Goal: Task Accomplishment & Management: Use online tool/utility

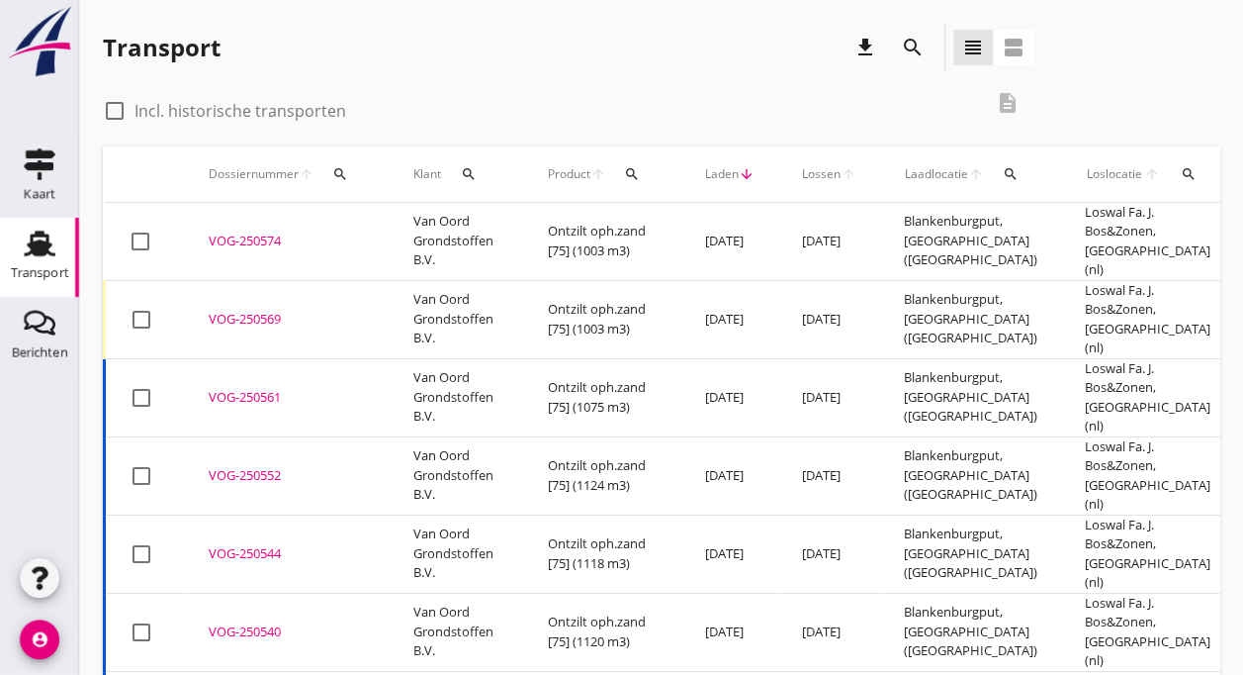
click at [380, 233] on td "VOG-250574 upload_file Drop hier uw bestand om het aan het dossier toe te voegen" at bounding box center [287, 242] width 205 height 78
click at [543, 289] on td "Ontzilt oph.zand [75] (1003 m3)" at bounding box center [602, 319] width 157 height 78
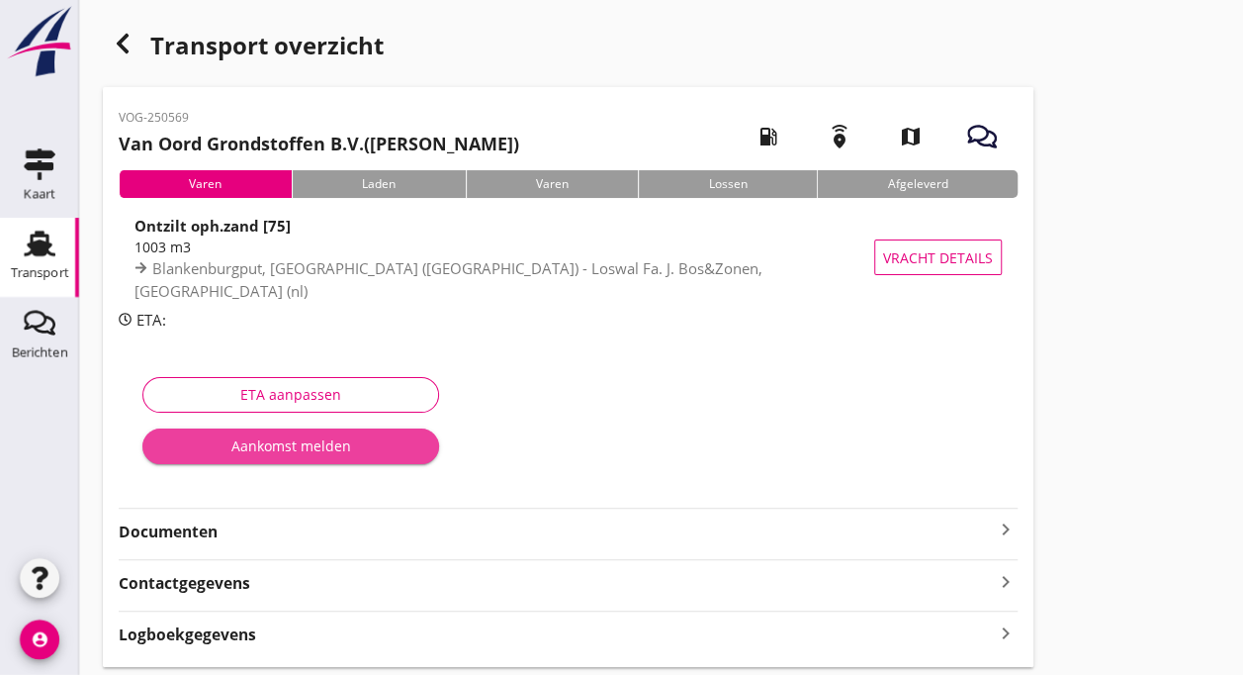
click at [249, 442] on div "Aankomst melden" at bounding box center [290, 445] width 265 height 21
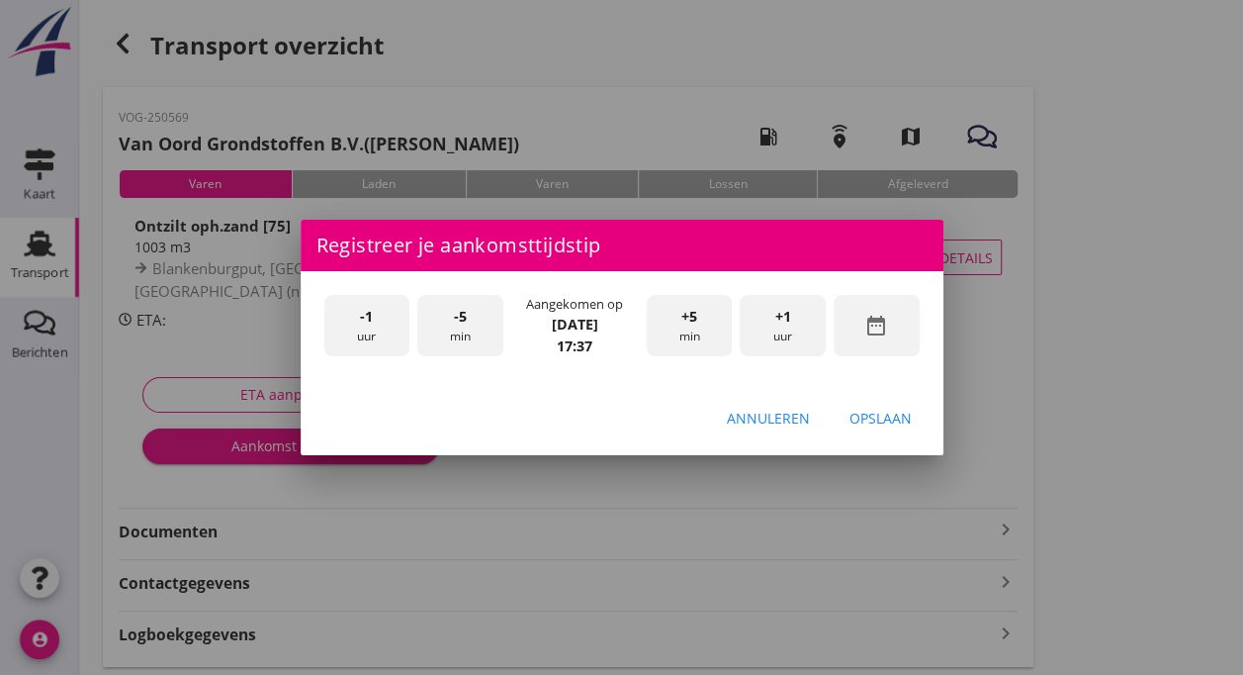
click at [465, 320] on span "-5" at bounding box center [460, 317] width 13 height 22
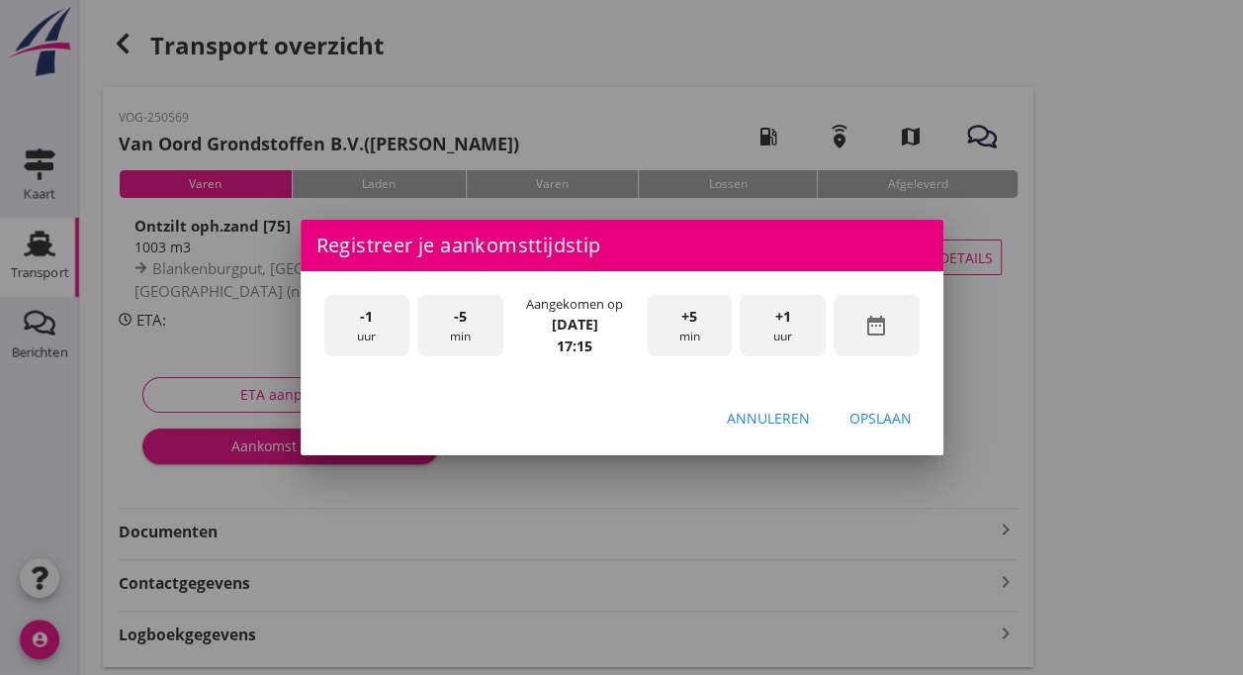
click at [878, 415] on div "Opslaan" at bounding box center [881, 417] width 62 height 21
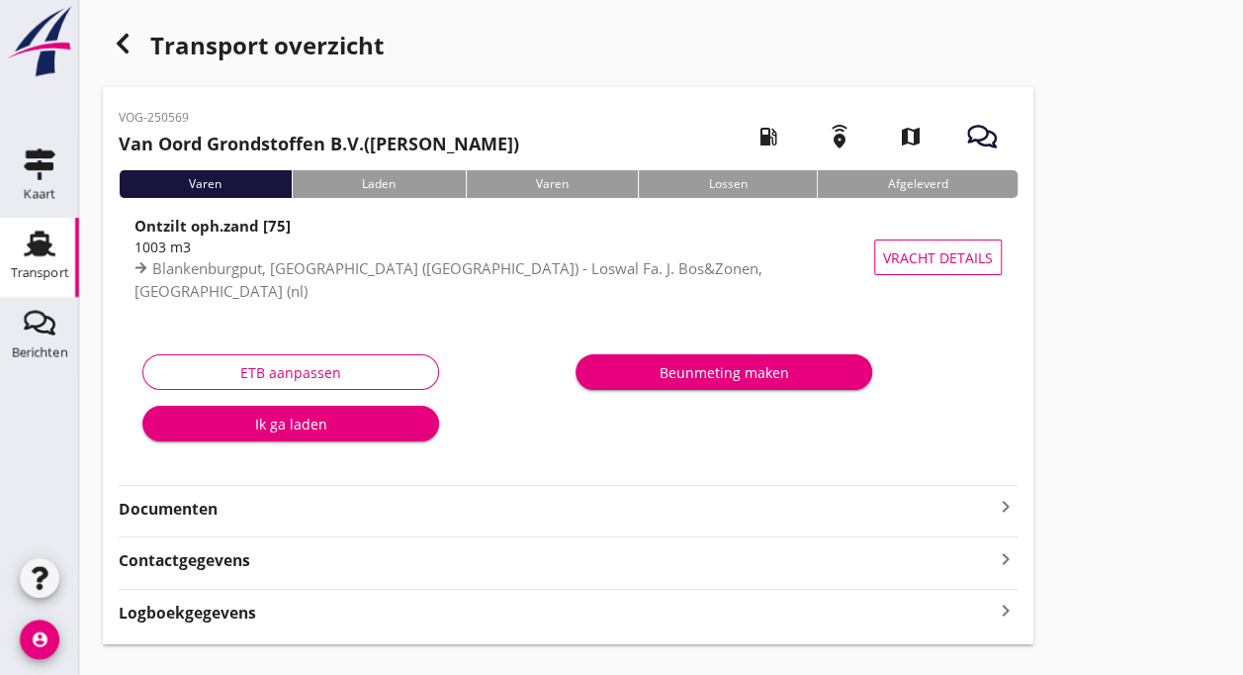
click at [281, 427] on div "Ik ga laden" at bounding box center [290, 423] width 265 height 21
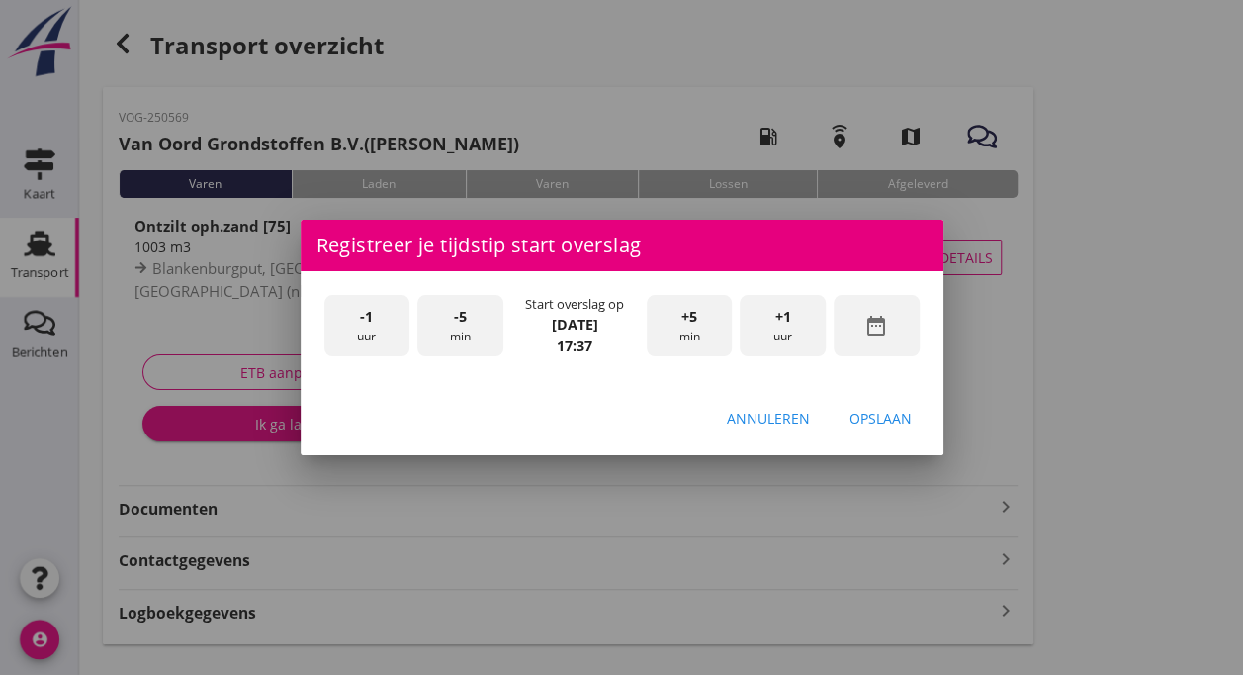
click at [466, 314] on span "-5" at bounding box center [460, 317] width 13 height 22
click at [469, 314] on div "-5 min" at bounding box center [460, 326] width 86 height 62
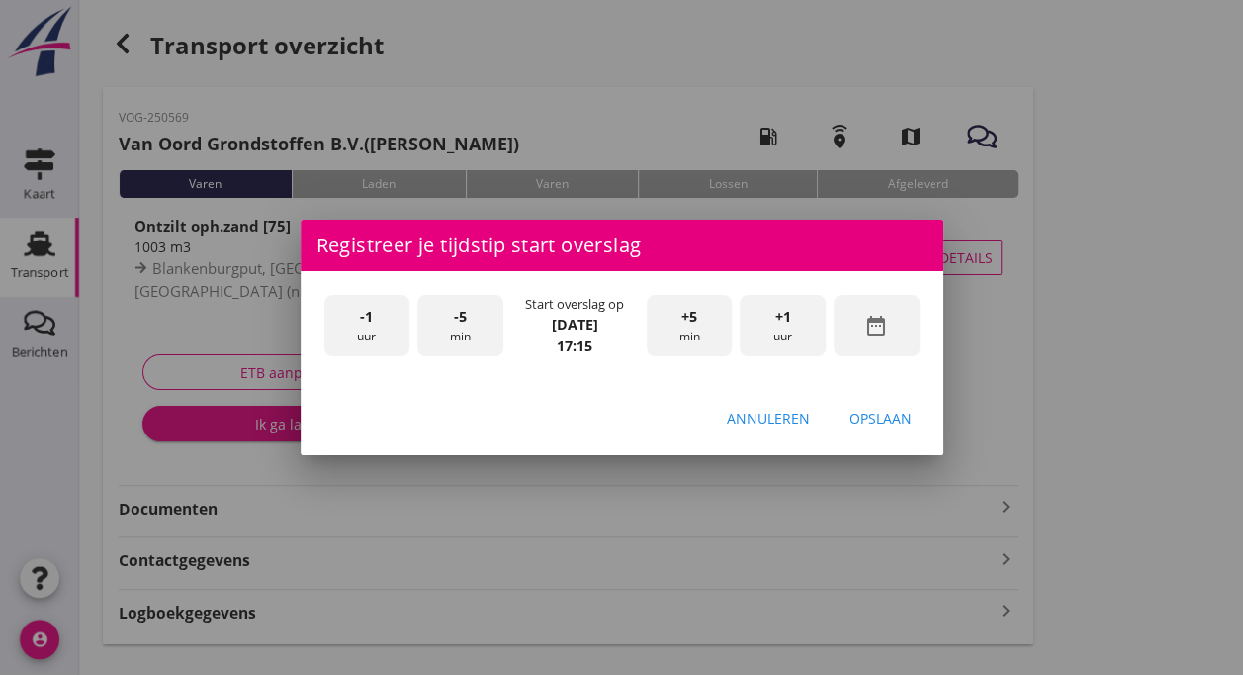
click at [887, 415] on div "Opslaan" at bounding box center [881, 417] width 62 height 21
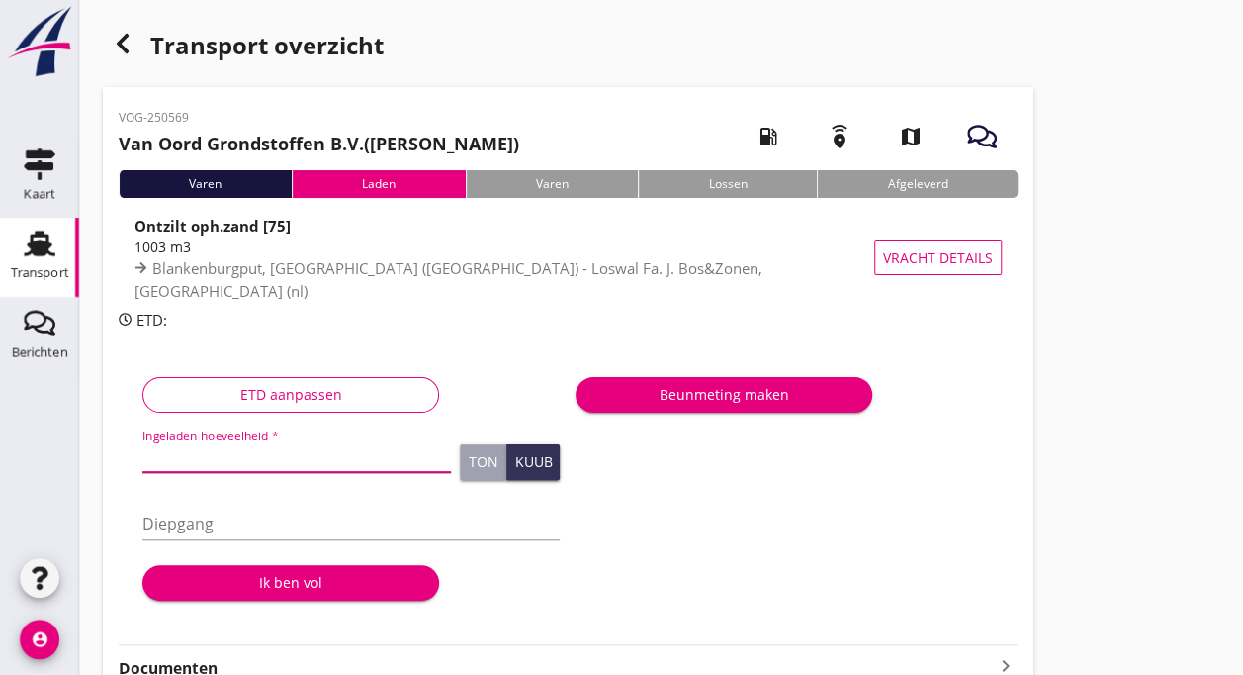
click at [208, 462] on input "Ingeladen hoeveelheid *" at bounding box center [296, 456] width 309 height 32
type input "1003"
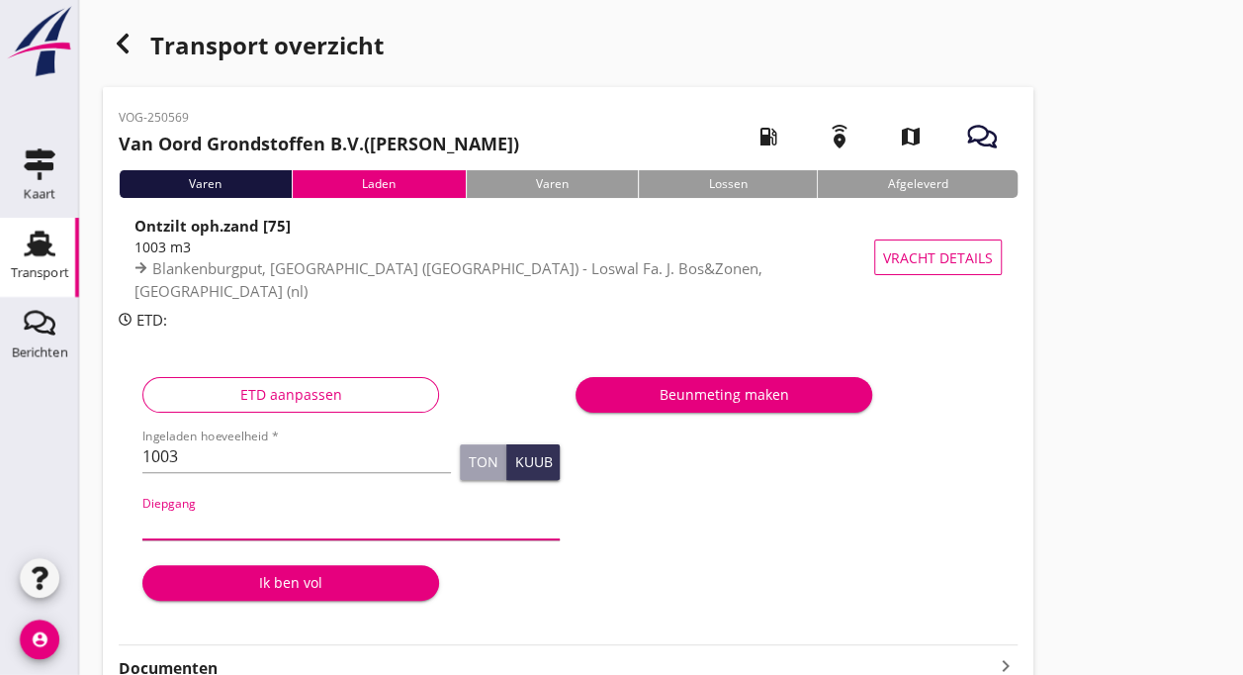
click at [196, 525] on input "Diepgang" at bounding box center [350, 523] width 417 height 32
type input "360"
